Goal: Task Accomplishment & Management: Use online tool/utility

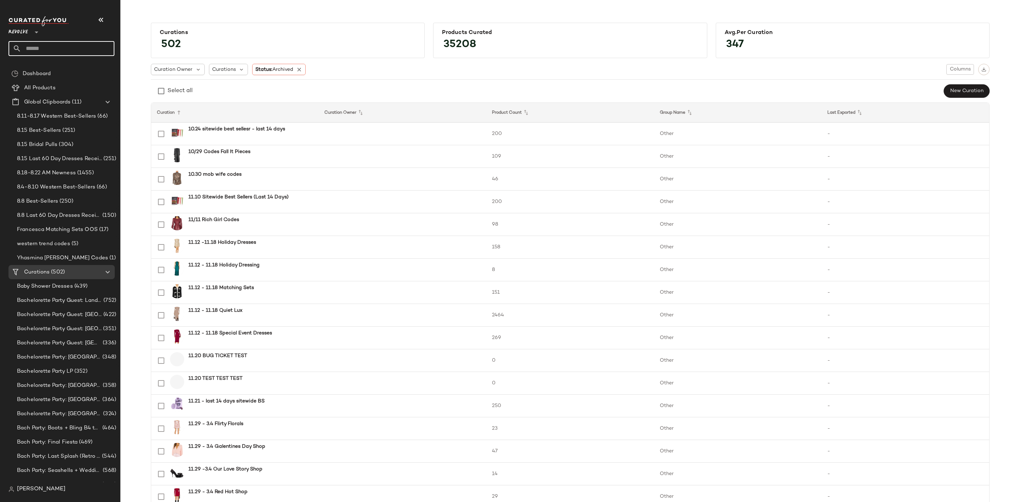
click at [82, 53] on input "text" at bounding box center [67, 48] width 93 height 15
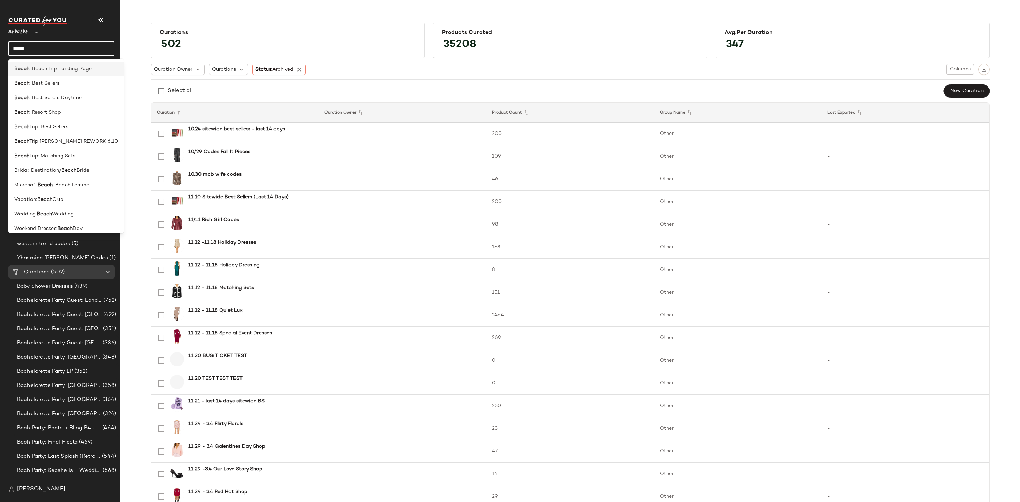
type input "*****"
click at [46, 70] on span ": Beach Trip Landing Page" at bounding box center [60, 68] width 62 height 7
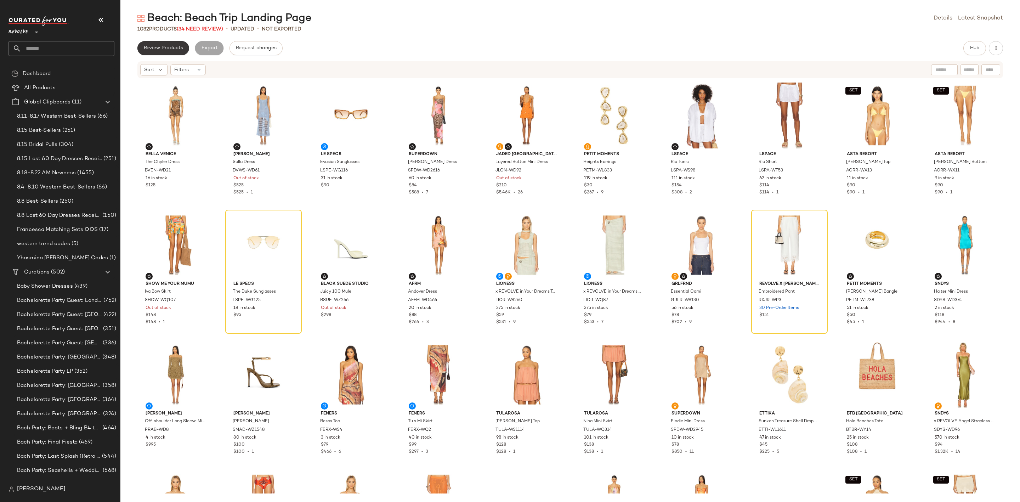
click at [168, 44] on button "Review Products" at bounding box center [163, 48] width 52 height 14
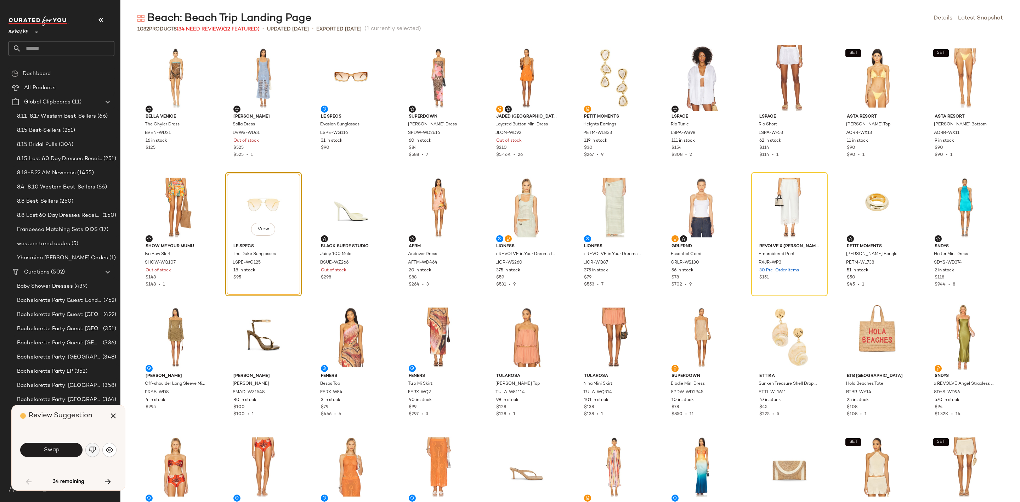
click at [91, 451] on img "button" at bounding box center [92, 449] width 7 height 7
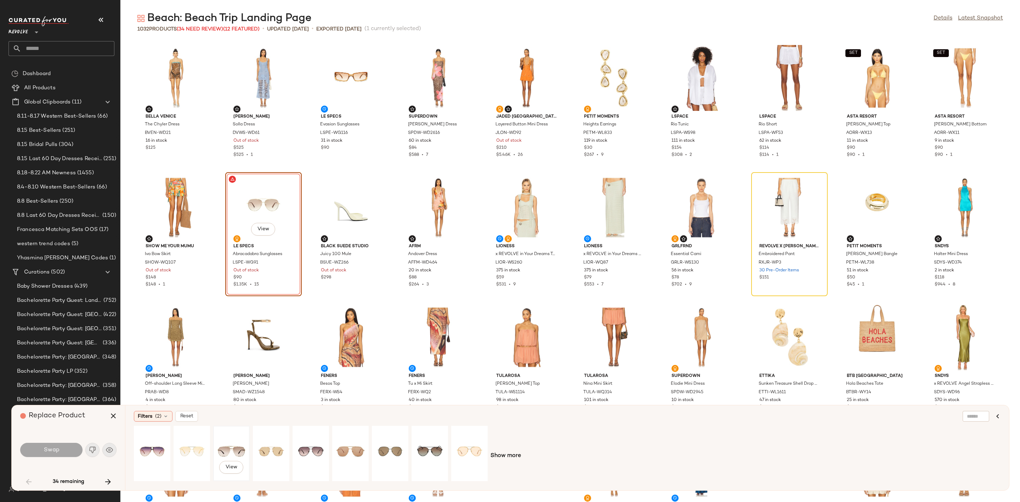
click at [229, 449] on div "View" at bounding box center [232, 453] width 32 height 50
click at [62, 445] on button "Swap" at bounding box center [51, 450] width 62 height 14
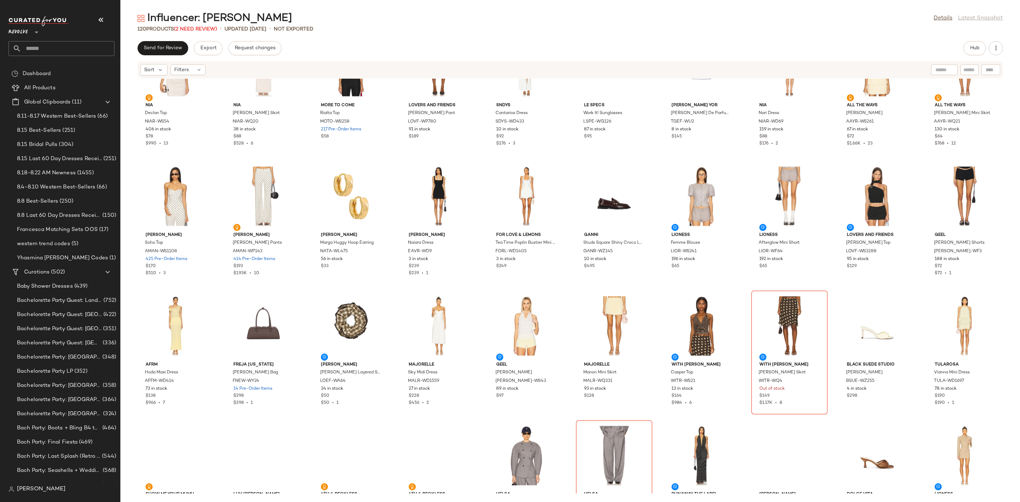
scroll to position [1142, 0]
